Goal: Task Accomplishment & Management: Manage account settings

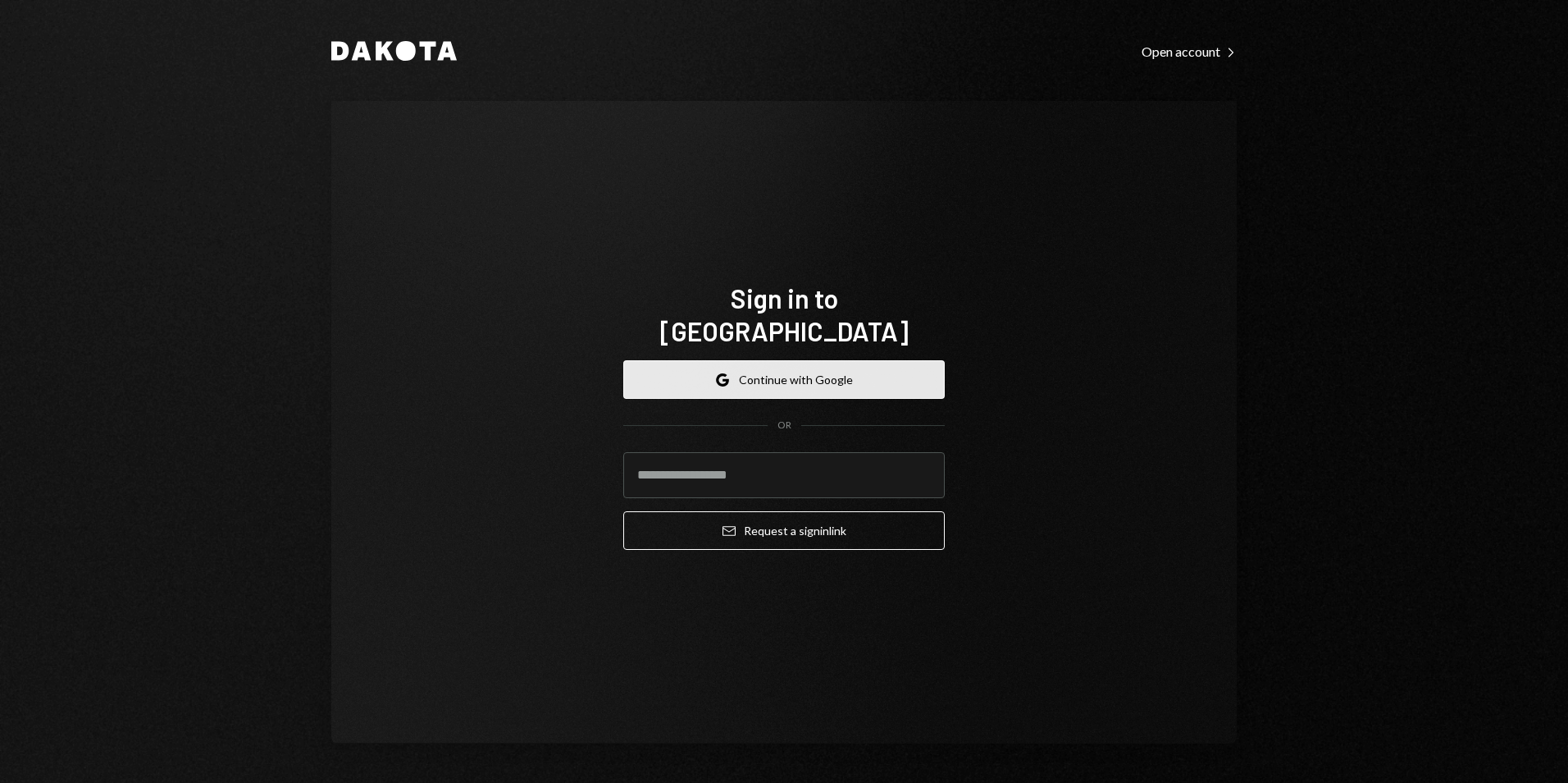
click at [797, 366] on button "Google Continue with Google" at bounding box center [784, 379] width 321 height 38
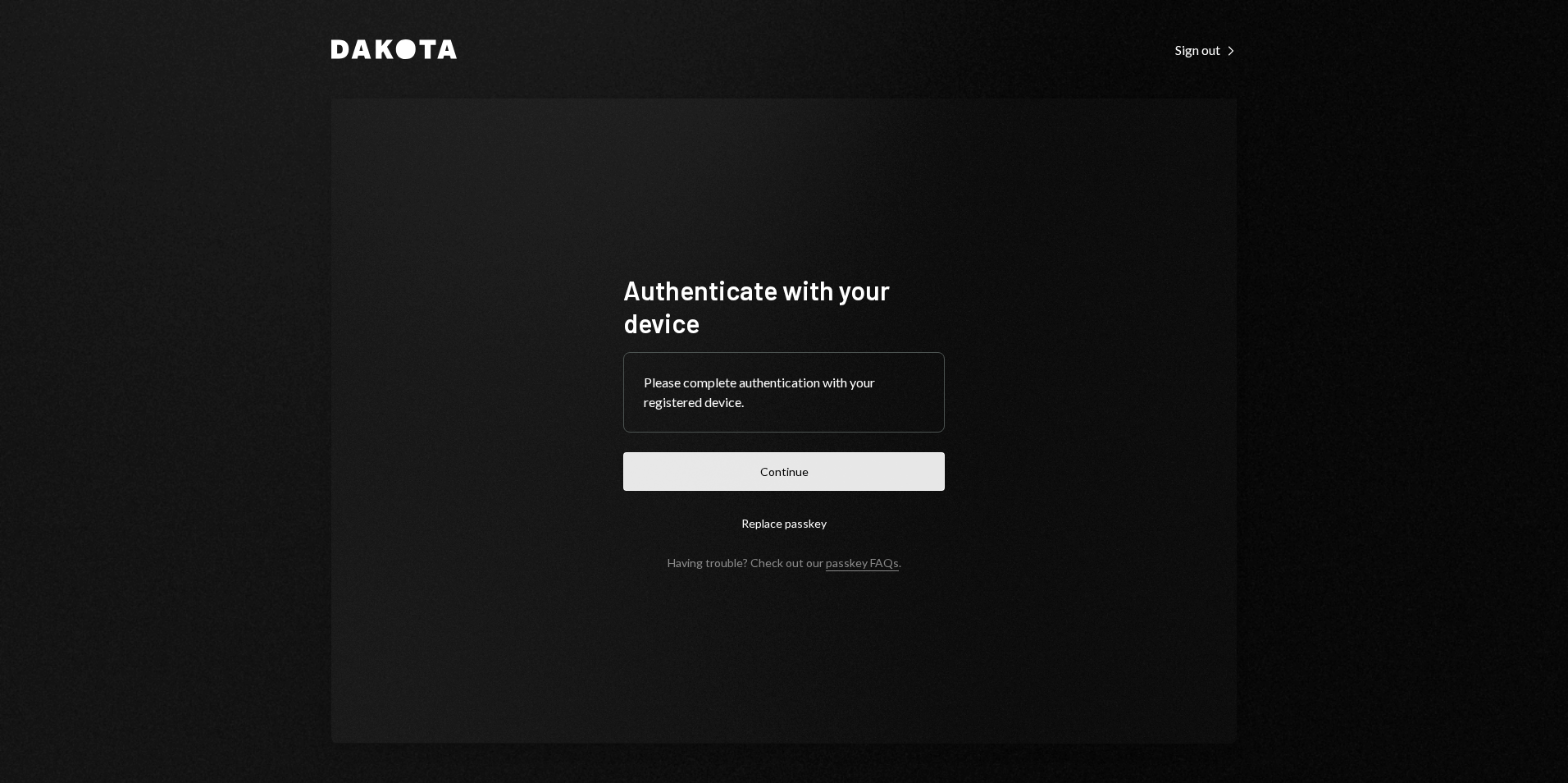
click at [878, 478] on button "Continue" at bounding box center [784, 471] width 321 height 38
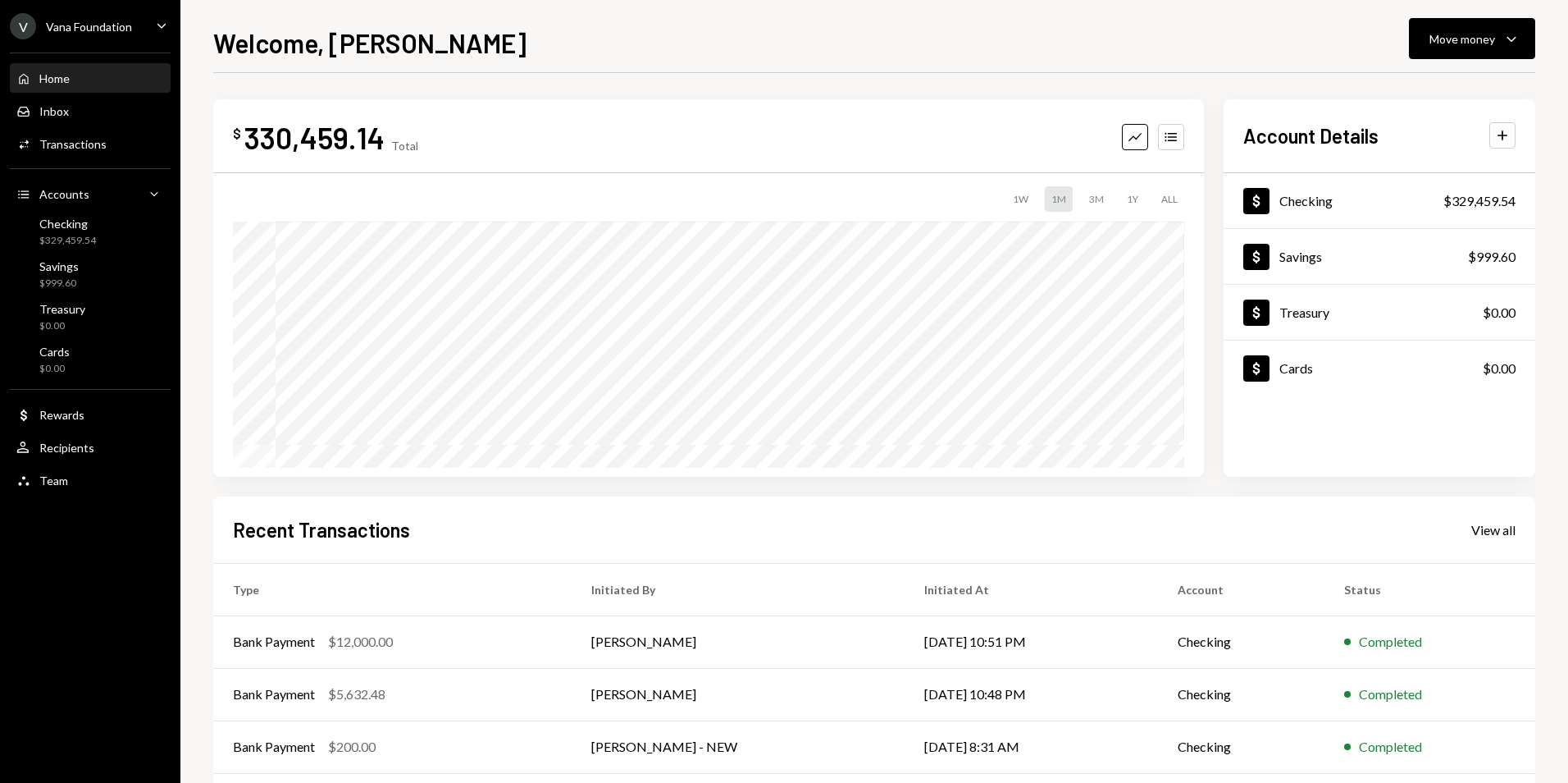
click at [113, 12] on ul "V Vana Foundation Caret Down Home Home Inbox Inbox Activities Transactions Acco…" at bounding box center [90, 249] width 181 height 498
click at [115, 23] on div "Vana Foundation" at bounding box center [89, 27] width 87 height 14
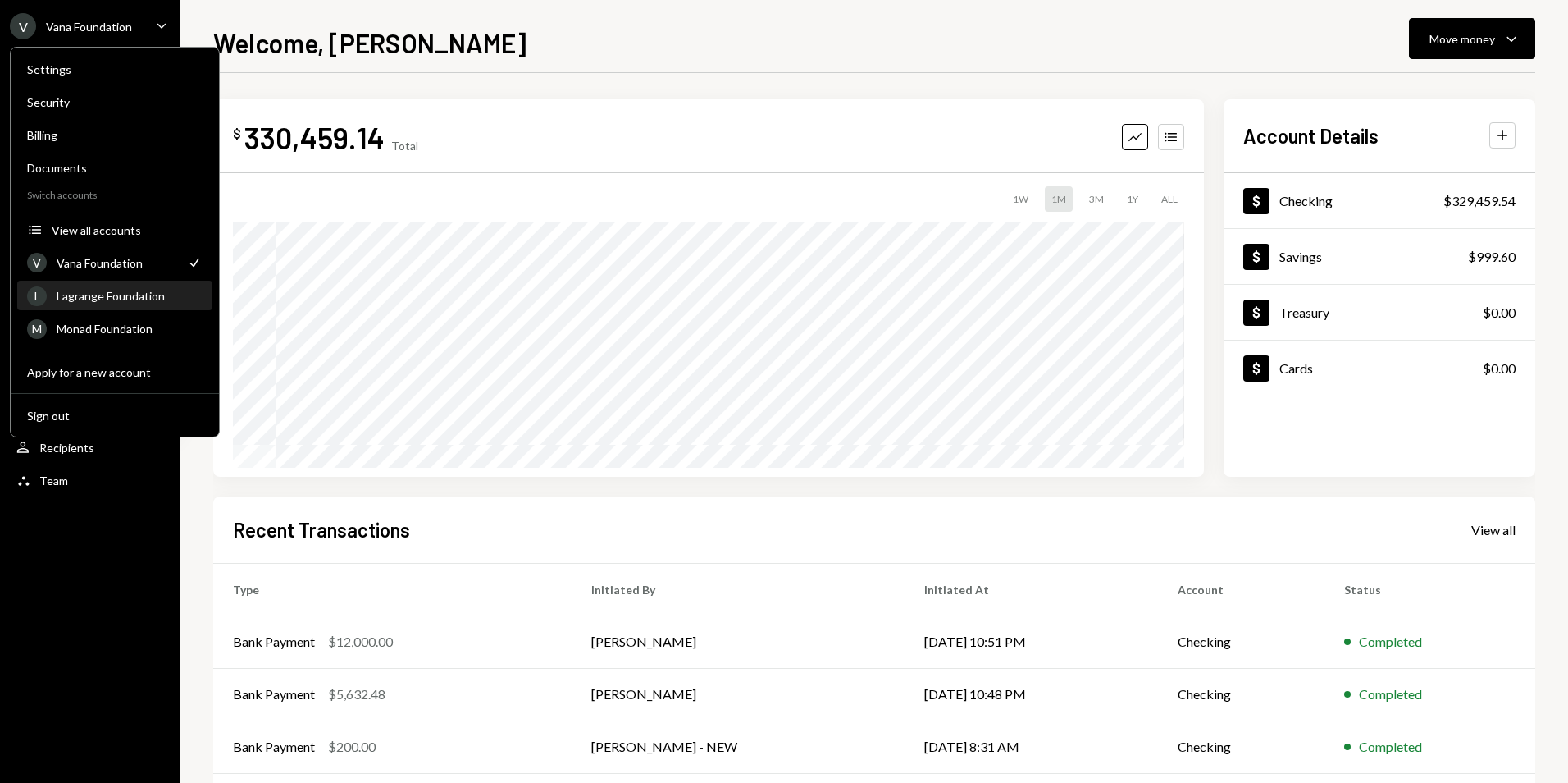
click at [106, 301] on div "Lagrange Foundation" at bounding box center [129, 295] width 146 height 14
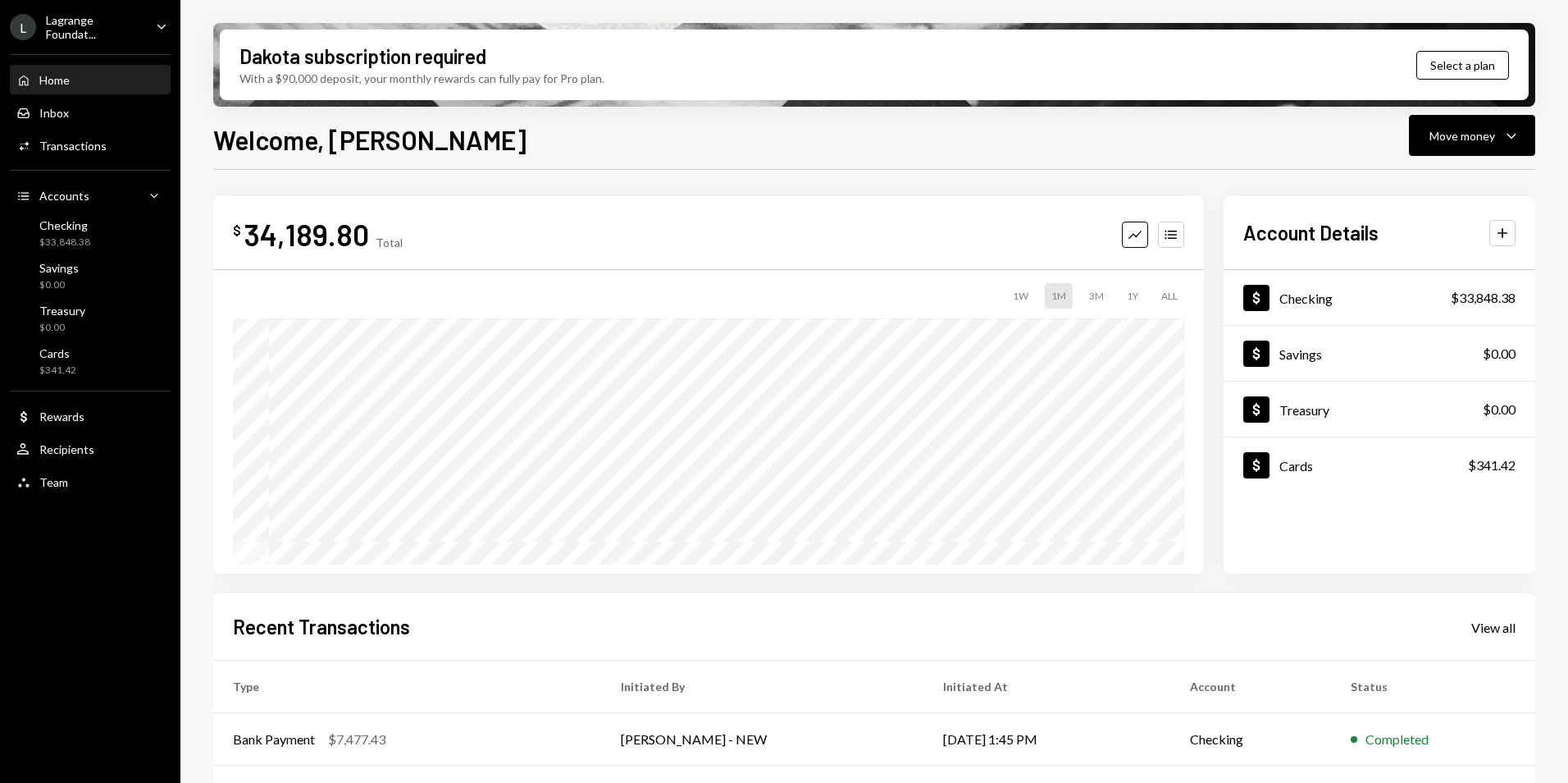
click at [77, 210] on div "Home Home Inbox Inbox Activities Transactions Accounts Accounts Caret Down Chec…" at bounding box center [90, 271] width 181 height 455
click at [77, 234] on div "Checking $33,848.38" at bounding box center [64, 233] width 51 height 31
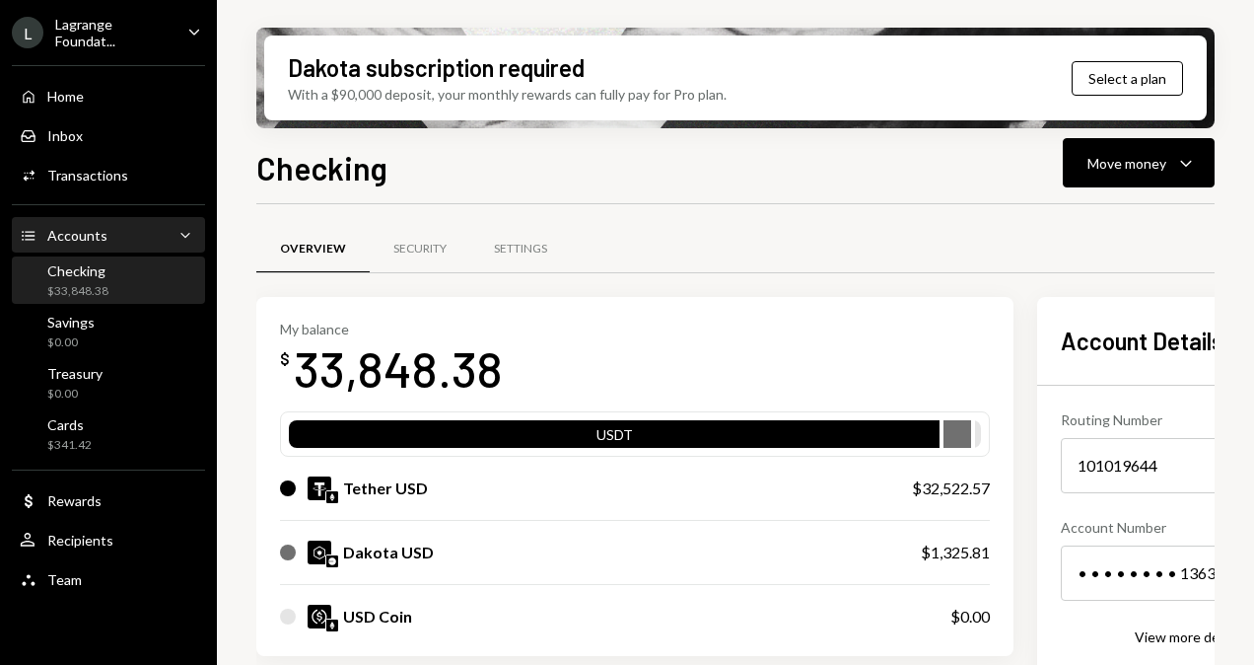
click at [160, 243] on div "Accounts Accounts Caret Down" at bounding box center [108, 236] width 177 height 22
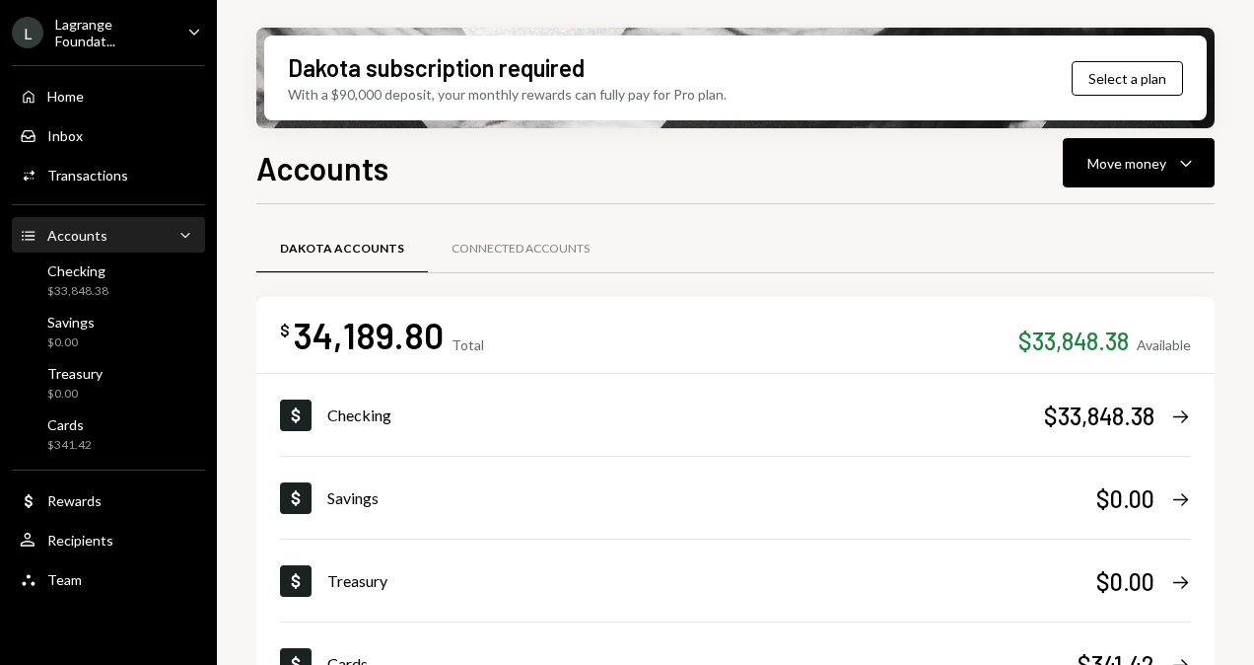
click at [159, 242] on div "Accounts Accounts Caret Down" at bounding box center [108, 236] width 177 height 22
